Goal: Communication & Community: Answer question/provide support

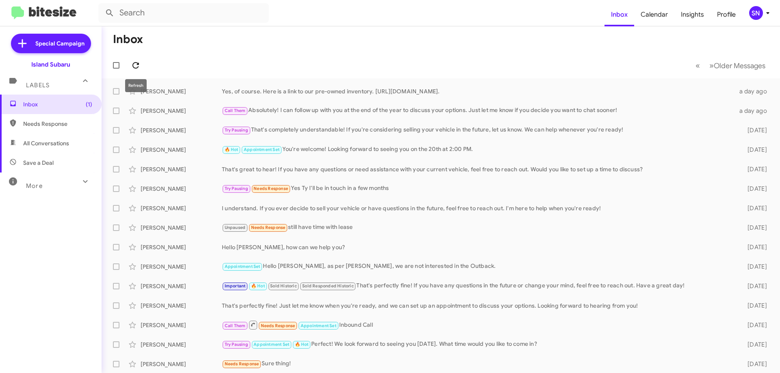
click at [135, 64] on icon at bounding box center [136, 66] width 10 height 10
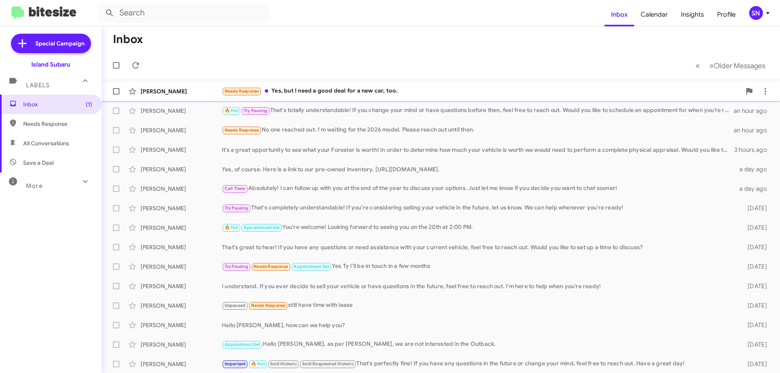
click at [346, 91] on div "Needs Response Yes, but I need a good deal for a new car, too." at bounding box center [481, 91] width 519 height 9
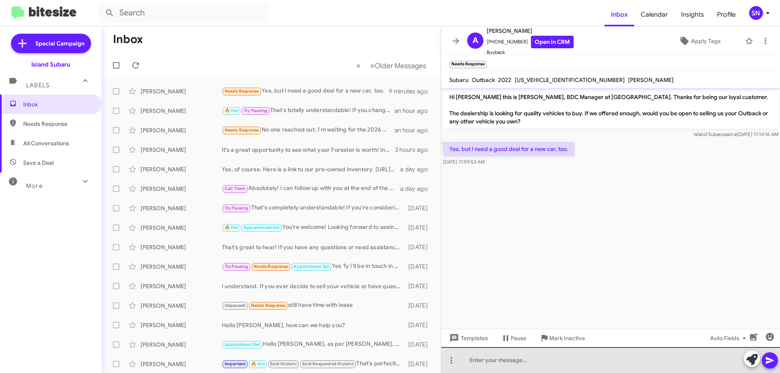
click at [509, 372] on div at bounding box center [610, 360] width 339 height 26
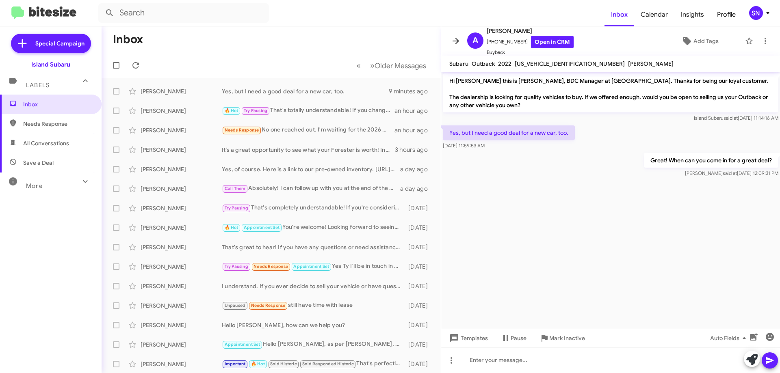
click at [457, 41] on icon at bounding box center [455, 41] width 6 height 6
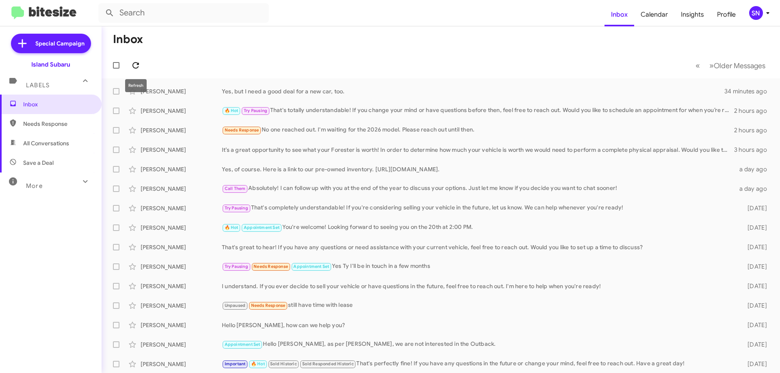
click at [137, 64] on icon at bounding box center [135, 65] width 6 height 6
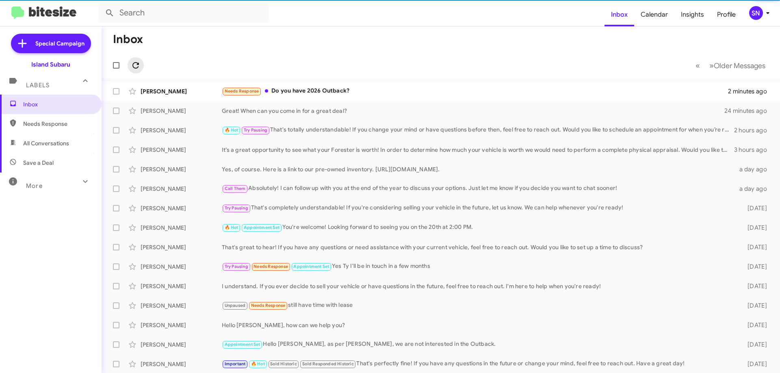
click at [137, 64] on icon at bounding box center [135, 65] width 6 height 6
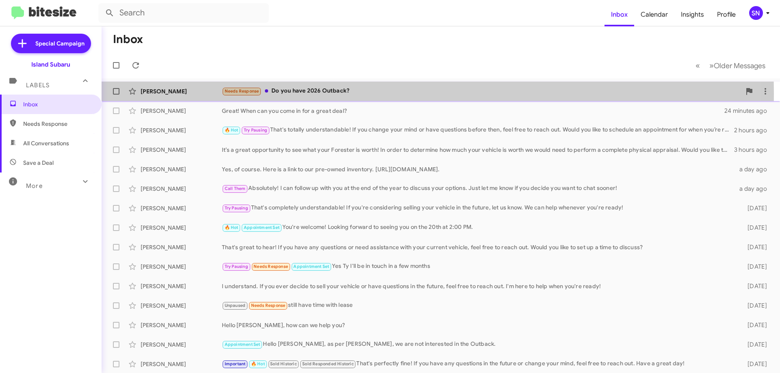
click at [303, 94] on div "Needs Response Do you have 2026 Outback?" at bounding box center [481, 91] width 519 height 9
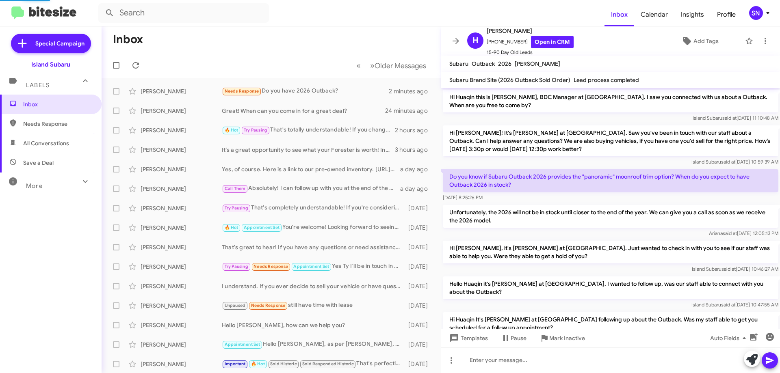
scroll to position [158, 0]
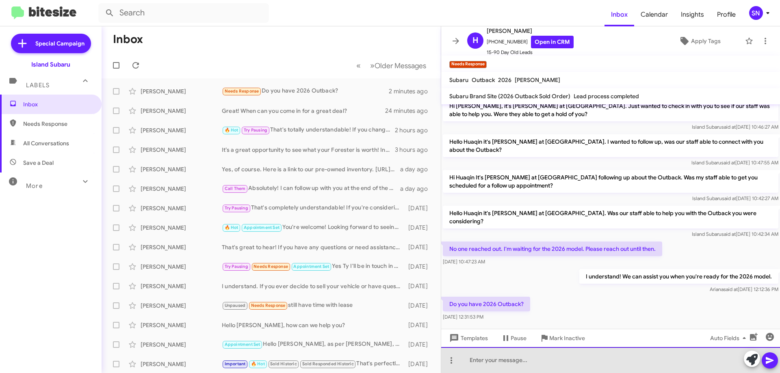
drag, startPoint x: 472, startPoint y: 358, endPoint x: 457, endPoint y: 331, distance: 30.5
click at [471, 359] on div at bounding box center [610, 360] width 339 height 26
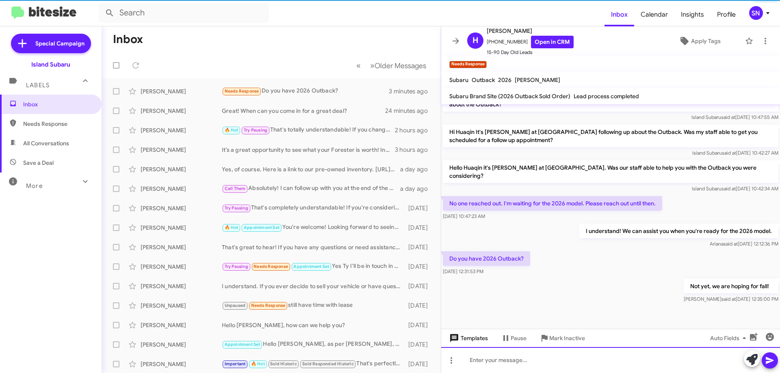
scroll to position [188, 0]
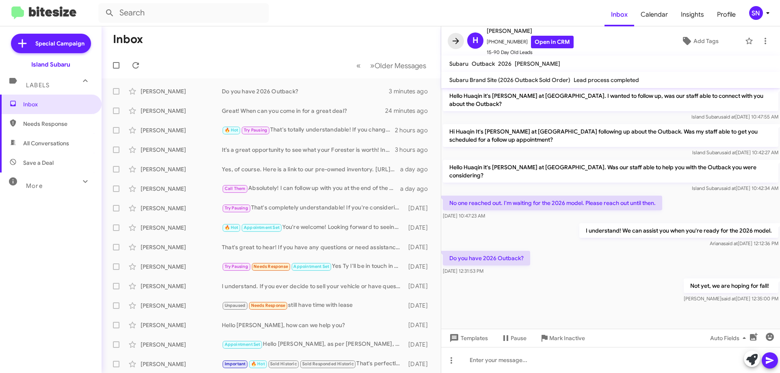
click at [459, 42] on icon at bounding box center [456, 41] width 10 height 10
